Goal: Task Accomplishment & Management: Complete application form

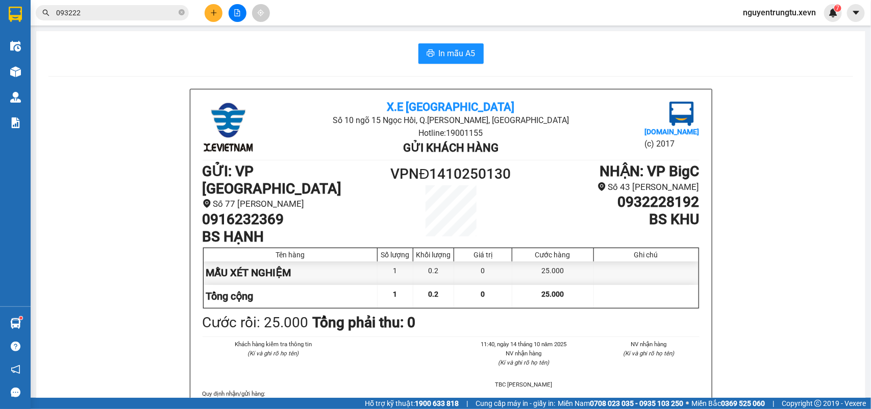
click at [213, 10] on icon "plus" at bounding box center [213, 12] width 7 height 7
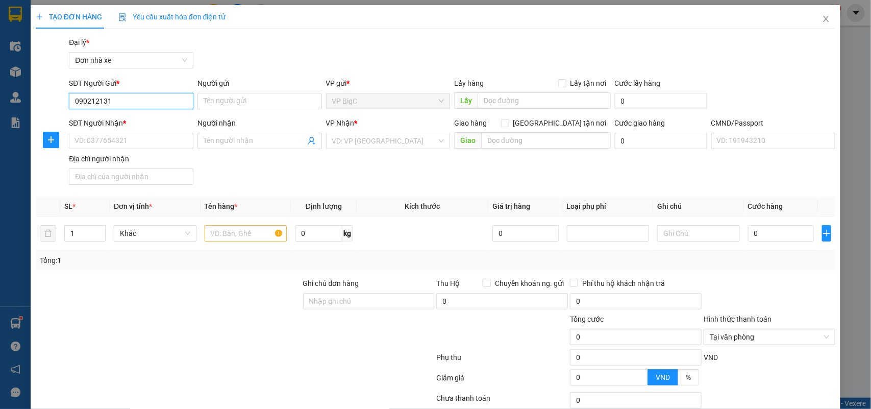
type input "0902121317"
click at [146, 117] on div "0902121317 - oanh" at bounding box center [129, 121] width 111 height 11
type input "oanh"
type input "0347571861"
type input "Bảo"
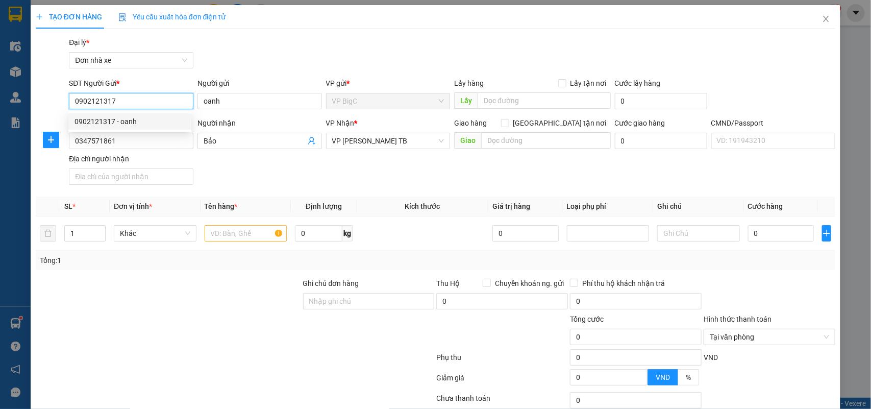
type input "0902121317"
click at [148, 131] on div "SĐT Người Nhận *" at bounding box center [131, 124] width 124 height 15
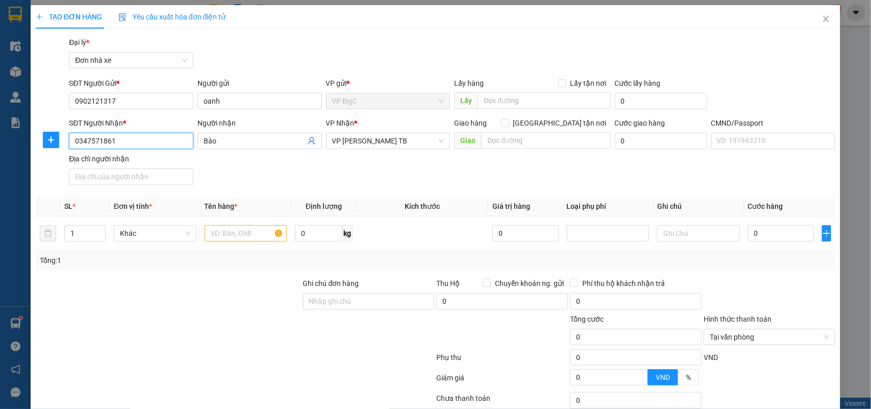
click at [148, 136] on input "0347571861" at bounding box center [131, 141] width 124 height 16
click at [232, 235] on input "text" at bounding box center [246, 233] width 83 height 16
click at [77, 142] on input "0347571861" at bounding box center [131, 141] width 124 height 16
type input "0347571861"
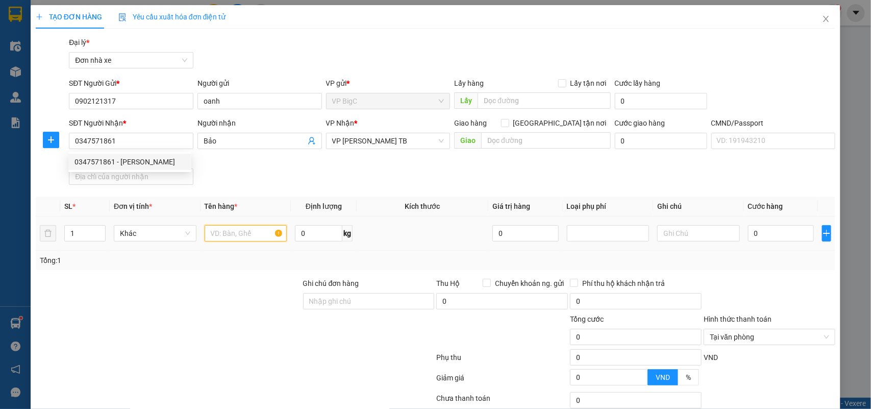
click at [238, 234] on input "text" at bounding box center [246, 233] width 83 height 16
type input "thuốc"
click at [768, 223] on div "0" at bounding box center [781, 233] width 66 height 20
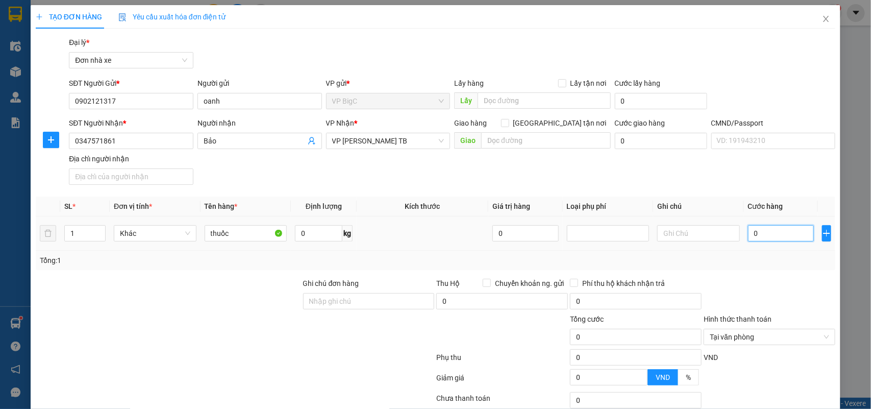
click at [771, 233] on input "0" at bounding box center [781, 233] width 66 height 16
type input "2"
type input "25"
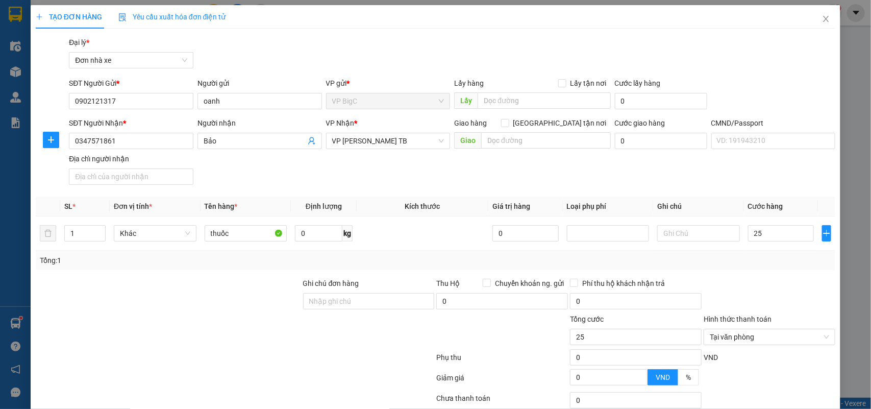
type input "25.000"
click at [766, 272] on div "Transit Pickup Surcharge Ids Transit Deliver Surcharge Ids Transit Deliver Surc…" at bounding box center [436, 251] width 800 height 429
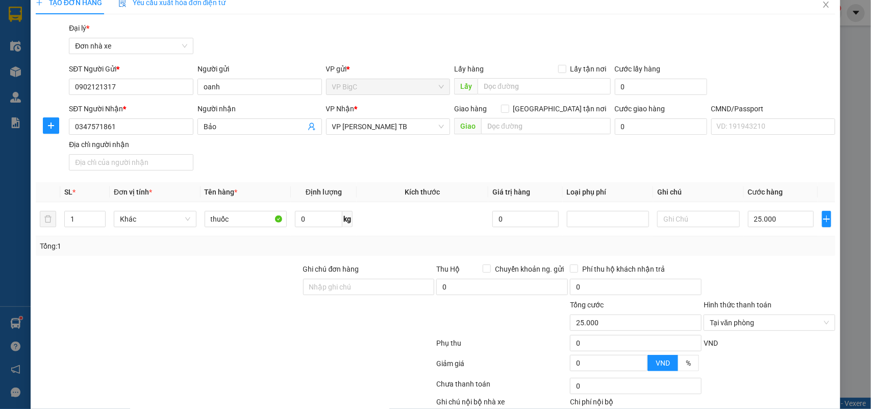
scroll to position [78, 0]
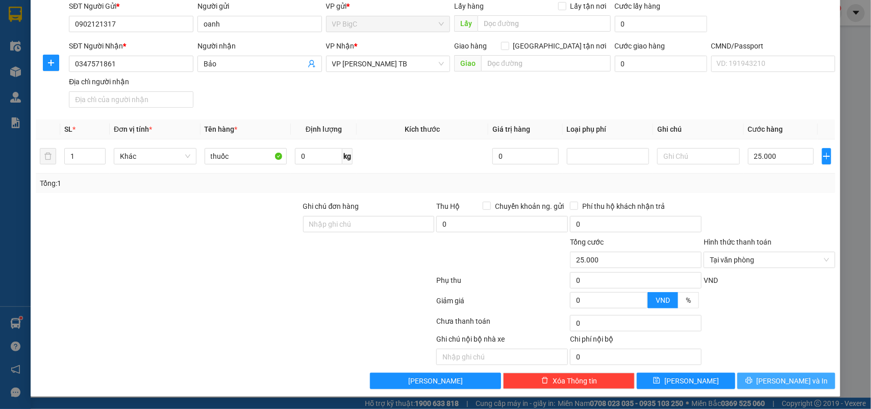
click at [790, 385] on span "[PERSON_NAME] và In" at bounding box center [791, 380] width 71 height 11
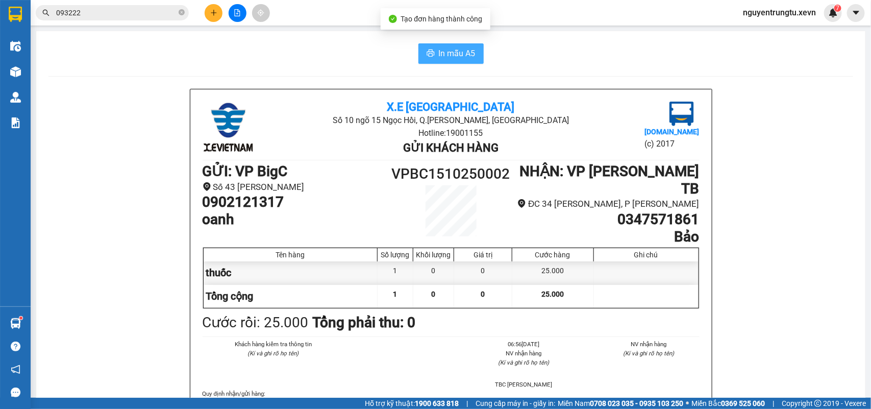
click at [449, 62] on button "In mẫu A5" at bounding box center [450, 53] width 65 height 20
